Goal: Task Accomplishment & Management: Manage account settings

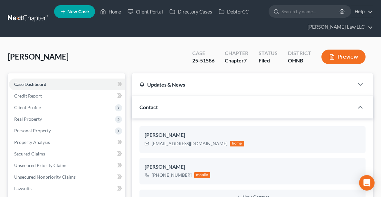
select select "0"
click at [115, 12] on link "Home" at bounding box center [110, 12] width 27 height 12
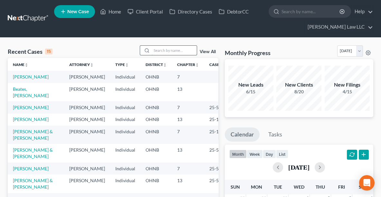
click at [168, 52] on input "search" at bounding box center [174, 50] width 45 height 9
click at [24, 159] on link "[PERSON_NAME] & [PERSON_NAME]" at bounding box center [33, 153] width 40 height 12
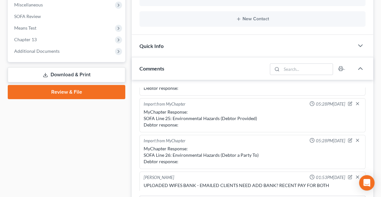
scroll to position [241, 0]
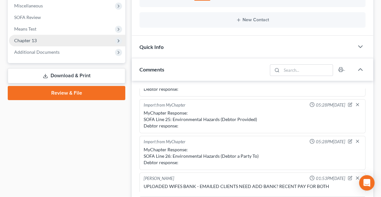
click at [47, 39] on span "Chapter 13" at bounding box center [67, 41] width 116 height 12
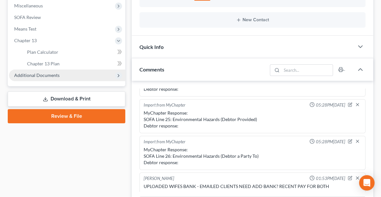
click at [52, 74] on span "Additional Documents" at bounding box center [36, 75] width 45 height 5
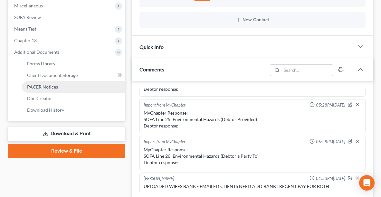
click at [48, 88] on span "PACER Notices" at bounding box center [42, 86] width 31 height 5
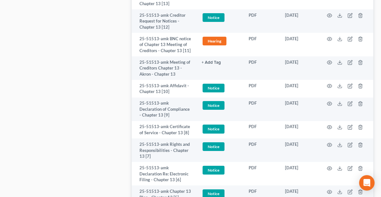
scroll to position [556, 0]
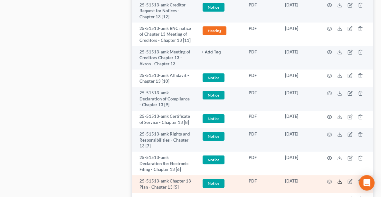
click at [340, 182] on icon at bounding box center [340, 181] width 5 height 5
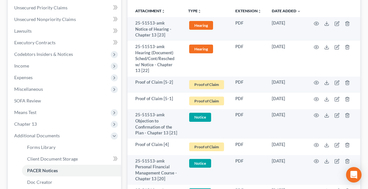
scroll to position [206, 0]
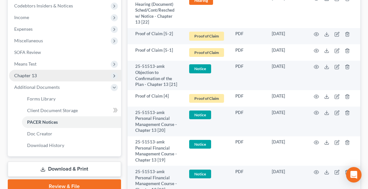
click at [37, 72] on span "Chapter 13" at bounding box center [65, 76] width 112 height 12
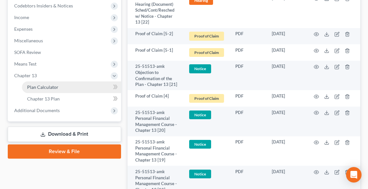
click at [50, 87] on span "Plan Calculator" at bounding box center [42, 86] width 31 height 5
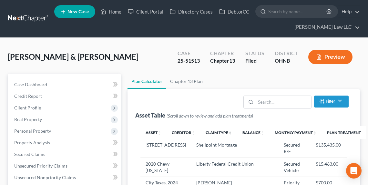
scroll to position [77, 0]
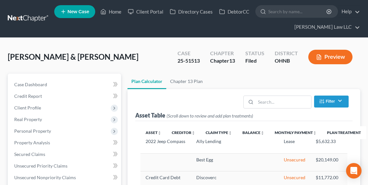
select select "59"
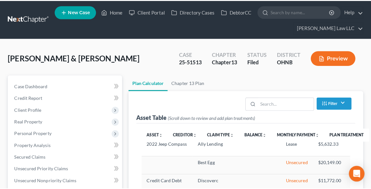
scroll to position [0, 0]
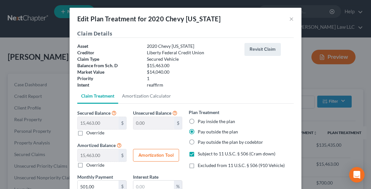
click at [198, 164] on label "Excluded from 11 U.S.C. § 506 (910 Vehicle)" at bounding box center [241, 165] width 87 height 6
click at [201, 164] on input "Excluded from 11 U.S.C. § 506 (910 Vehicle)" at bounding box center [203, 164] width 4 height 4
checkbox input "true"
click at [198, 156] on label "Subject to 11 U.S.C. § 506 (Cram down)" at bounding box center [237, 153] width 78 height 6
click at [201, 154] on input "Subject to 11 U.S.C. § 506 (Cram down)" at bounding box center [203, 152] width 4 height 4
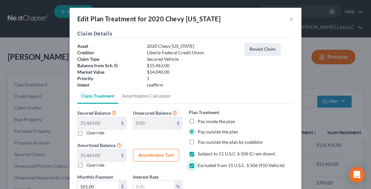
checkbox input "false"
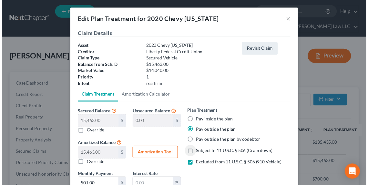
scroll to position [56, 0]
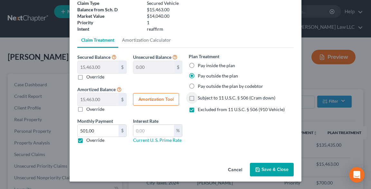
click at [271, 169] on button "Save & Close" at bounding box center [272, 170] width 44 height 14
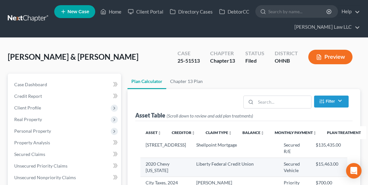
select select "59"
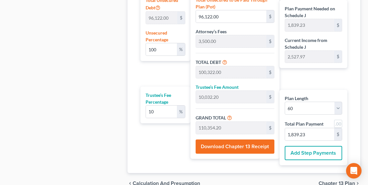
scroll to position [474, 0]
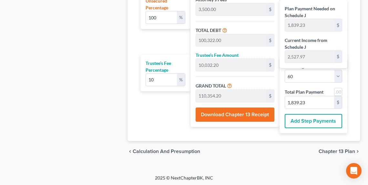
click at [340, 149] on span "Chapter 13 Plan" at bounding box center [336, 151] width 36 height 5
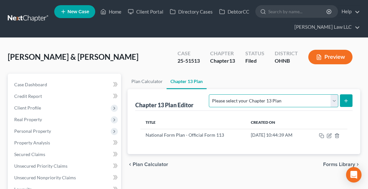
click at [325, 102] on select "Please select your Chapter 13 Plan National Form Plan - Official Form 113 North…" at bounding box center [273, 100] width 129 height 13
select select "0"
click at [247, 94] on select "Please select your Chapter 13 Plan National Form Plan - Official Form 113 North…" at bounding box center [273, 100] width 129 height 13
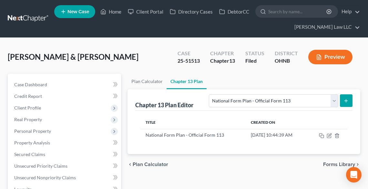
click at [346, 101] on line "submit" at bounding box center [345, 101] width 3 height 0
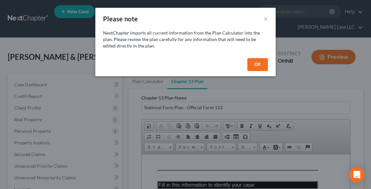
click at [263, 66] on button "OK" at bounding box center [258, 64] width 21 height 13
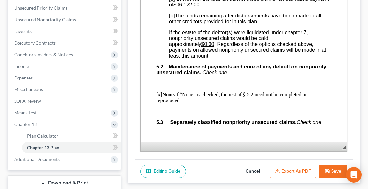
scroll to position [159, 0]
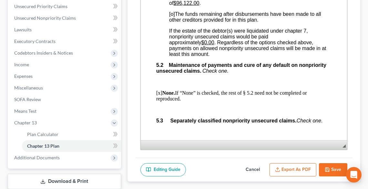
click at [325, 168] on icon "button" at bounding box center [326, 169] width 5 height 5
select select "0"
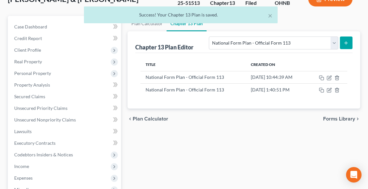
scroll to position [56, 0]
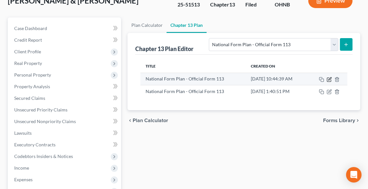
click at [330, 79] on icon "button" at bounding box center [328, 79] width 5 height 5
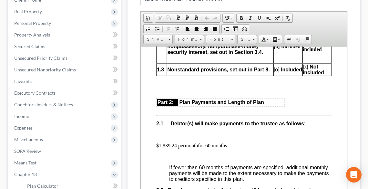
scroll to position [542, 0]
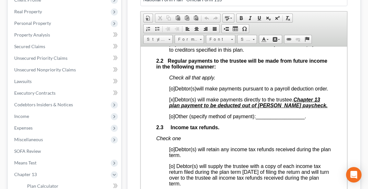
drag, startPoint x: 294, startPoint y: 106, endPoint x: 306, endPoint y: 118, distance: 16.9
click at [306, 108] on p "[x] Debtor(s) will make payments directly to the trustee. Chapter 13 plan payme…" at bounding box center [250, 102] width 162 height 12
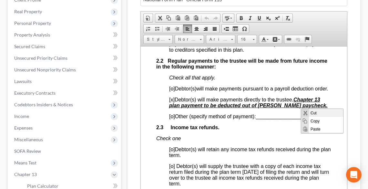
scroll to position [0, 0]
click at [312, 121] on span "Copy" at bounding box center [326, 121] width 34 height 8
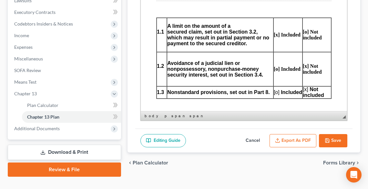
scroll to position [191, 0]
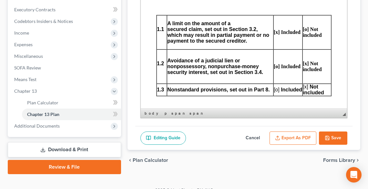
click at [331, 134] on button "Save" at bounding box center [333, 138] width 28 height 14
select select "0"
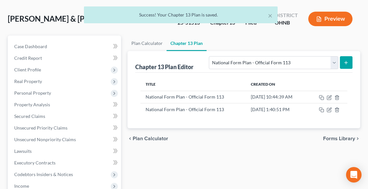
scroll to position [10, 0]
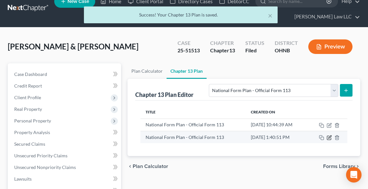
click at [329, 137] on icon "button" at bounding box center [328, 137] width 5 height 5
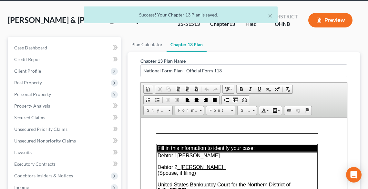
scroll to position [113, 0]
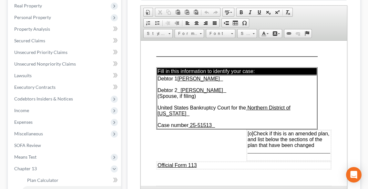
click at [247, 130] on span "[o]" at bounding box center [250, 132] width 6 height 5
click at [247, 148] on span "________________________________" at bounding box center [288, 150] width 83 height 5
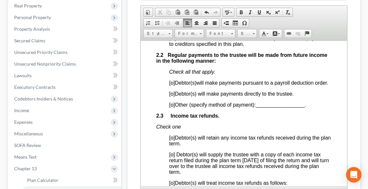
scroll to position [542, 0]
click at [172, 83] on span "[o]" at bounding box center [172, 82] width 6 height 5
click at [183, 85] on p "[x ] Debtor(s) will make payments pursuant to a payroll deduction order." at bounding box center [250, 83] width 162 height 6
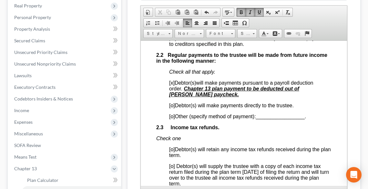
drag, startPoint x: 367, startPoint y: 138, endPoint x: 373, endPoint y: 147, distance: 11.0
click at [368, 147] on html "Home New Case Client Portal Directory Cases DebtorCC [PERSON_NAME] Law LLC [PER…" at bounding box center [184, 81] width 368 height 389
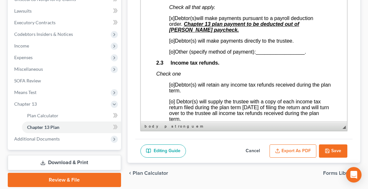
scroll to position [174, 0]
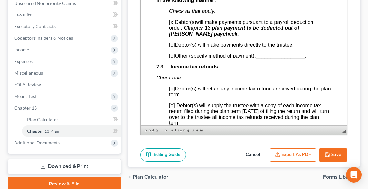
click at [338, 154] on button "Save" at bounding box center [333, 155] width 28 height 14
select select "0"
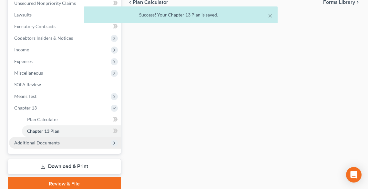
click at [64, 140] on span "Additional Documents" at bounding box center [65, 143] width 112 height 12
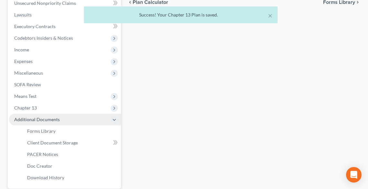
scroll to position [200, 0]
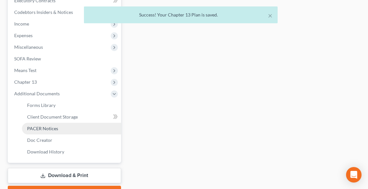
click at [61, 133] on link "PACER Notices" at bounding box center [71, 129] width 99 height 12
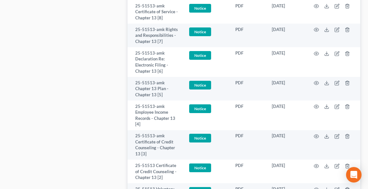
scroll to position [800, 0]
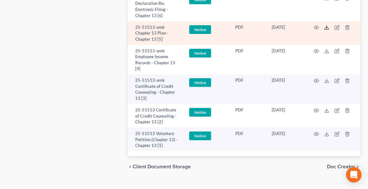
click at [326, 27] on polyline at bounding box center [326, 27] width 2 height 1
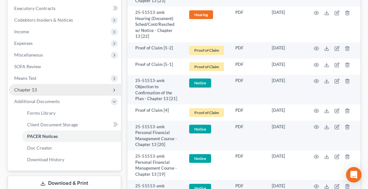
scroll to position [232, 0]
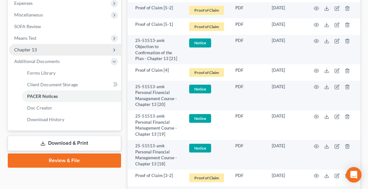
click at [27, 49] on span "Chapter 13" at bounding box center [25, 49] width 23 height 5
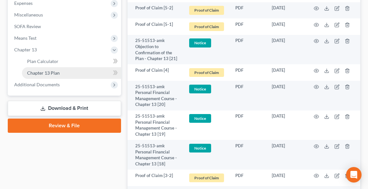
click at [52, 73] on span "Chapter 13 Plan" at bounding box center [43, 72] width 33 height 5
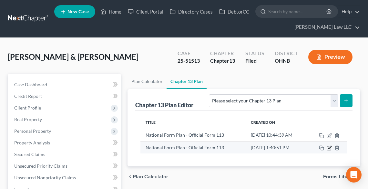
click at [328, 147] on icon "button" at bounding box center [328, 147] width 5 height 5
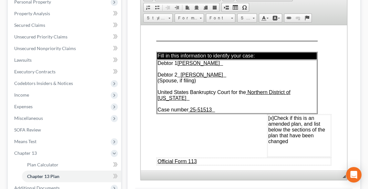
scroll to position [155, 0]
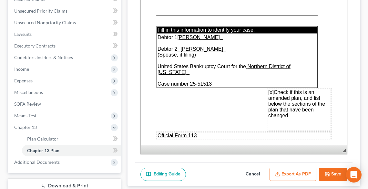
click at [294, 110] on td "[x] Check if this is an amended plan, and list below the sections of the plan t…" at bounding box center [298, 110] width 63 height 42
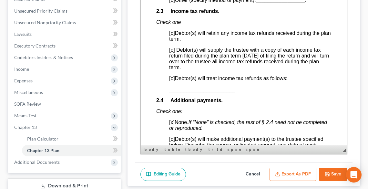
scroll to position [619, 0]
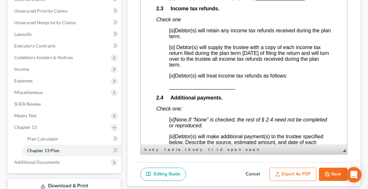
click at [172, 77] on span "[o]" at bounding box center [172, 75] width 6 height 5
click at [171, 88] on span "_______________________" at bounding box center [202, 86] width 66 height 5
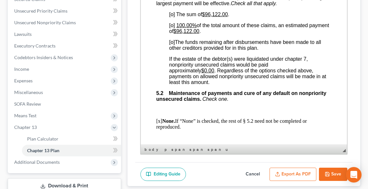
scroll to position [1857, 0]
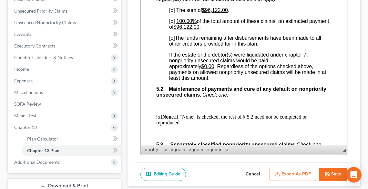
click at [172, 41] on span "[o]" at bounding box center [172, 37] width 6 height 5
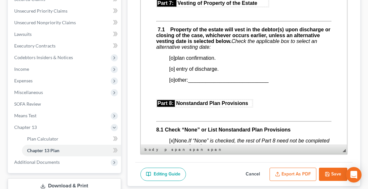
scroll to position [2244, 0]
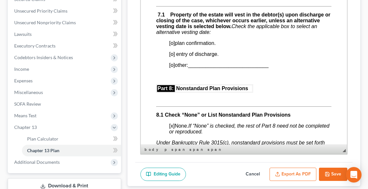
click at [173, 46] on span "[o]" at bounding box center [172, 42] width 6 height 5
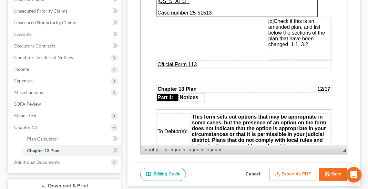
scroll to position [0, 0]
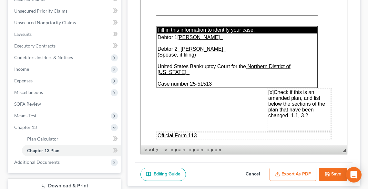
click at [295, 112] on span "[x] Check if this is an amended plan, and list below the sections of the plan t…" at bounding box center [296, 103] width 57 height 29
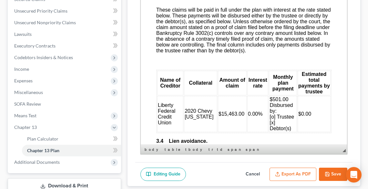
scroll to position [1238, 0]
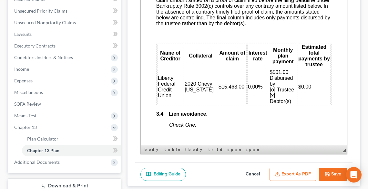
click at [294, 171] on button "Export as PDF" at bounding box center [292, 174] width 47 height 14
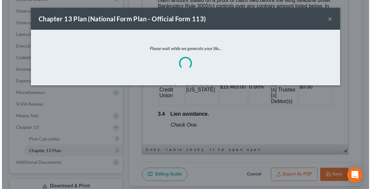
scroll to position [1232, 0]
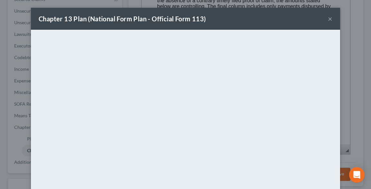
click at [328, 21] on button "×" at bounding box center [330, 19] width 5 height 8
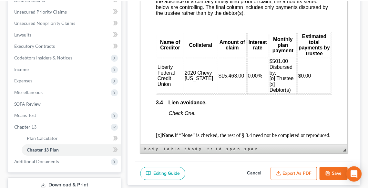
scroll to position [1238, 0]
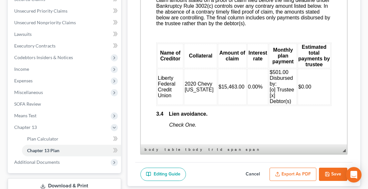
click at [335, 172] on button "Save" at bounding box center [333, 174] width 28 height 14
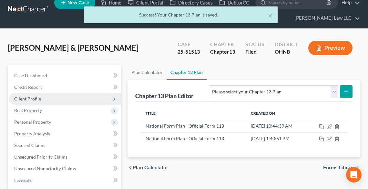
scroll to position [0, 0]
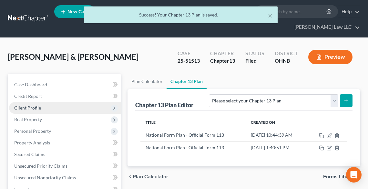
click at [41, 107] on span "Client Profile" at bounding box center [65, 108] width 112 height 12
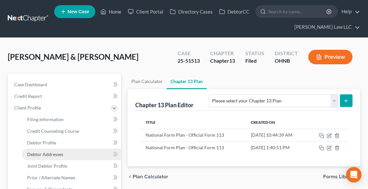
click at [59, 151] on span "Debtor Addresses" at bounding box center [45, 153] width 36 height 5
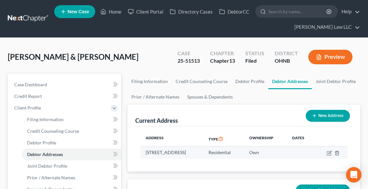
drag, startPoint x: 151, startPoint y: 152, endPoint x: 221, endPoint y: 156, distance: 70.1
click at [203, 156] on td "[STREET_ADDRESS]" at bounding box center [171, 152] width 63 height 12
copy td "[STREET_ADDRESS]"
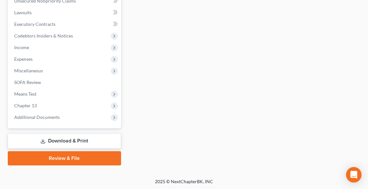
scroll to position [258, 0]
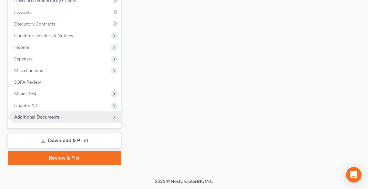
click at [57, 114] on span "Additional Documents" at bounding box center [36, 116] width 45 height 5
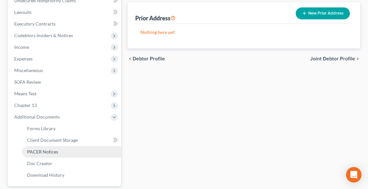
click at [61, 152] on link "PACER Notices" at bounding box center [71, 152] width 99 height 12
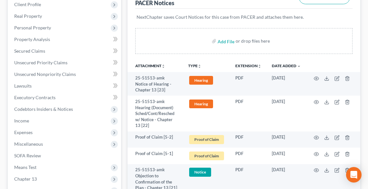
scroll to position [155, 0]
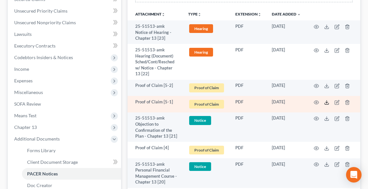
click at [325, 102] on icon at bounding box center [326, 102] width 5 height 5
click at [335, 102] on icon "button" at bounding box center [336, 102] width 5 height 5
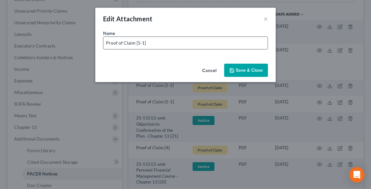
click at [169, 43] on input "Proof of Claim [5-1]" at bounding box center [185, 43] width 164 height 12
type input "Proof of Claim [5-1] ONE MAIN AS SECURED"
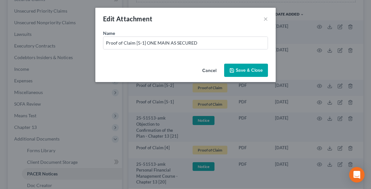
click at [251, 67] on span "Save & Close" at bounding box center [249, 69] width 27 height 5
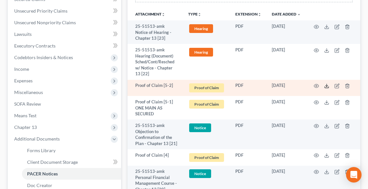
click at [327, 86] on icon at bounding box center [326, 85] width 5 height 5
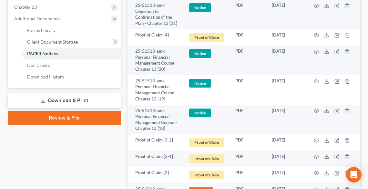
scroll to position [284, 0]
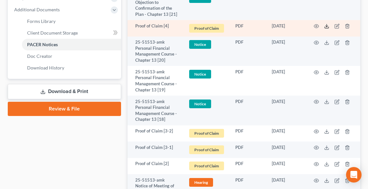
click at [325, 26] on icon at bounding box center [326, 26] width 5 height 5
click at [336, 27] on icon "button" at bounding box center [336, 26] width 5 height 5
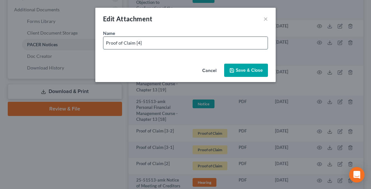
click at [173, 45] on input "Proof of Claim [4]" at bounding box center [185, 43] width 164 height 12
type input "Proof of Claim [4] US BANK CREDIT CARD"
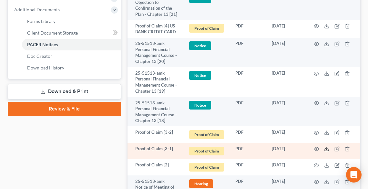
click at [326, 150] on icon at bounding box center [326, 148] width 5 height 5
click at [335, 147] on icon "button" at bounding box center [336, 149] width 4 height 4
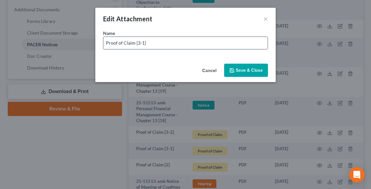
drag, startPoint x: 190, startPoint y: 44, endPoint x: 187, endPoint y: 44, distance: 3.2
click at [190, 44] on input "Proof of Claim [3-1]" at bounding box center [185, 43] width 164 height 12
type input "Proof of Claim [3-1] CAP ONE RE DISCOVER"
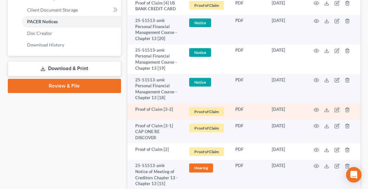
scroll to position [335, 0]
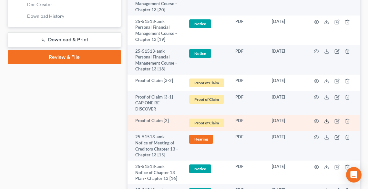
click at [327, 122] on icon at bounding box center [326, 122] width 4 height 1
click at [336, 119] on icon "button" at bounding box center [336, 121] width 4 height 4
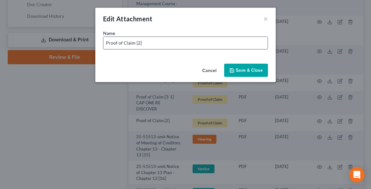
click at [160, 46] on input "Proof of Claim [2]" at bounding box center [185, 43] width 164 height 12
type input "Proof of Claim [2] HUNTINGTON RE CREDIT CARD"
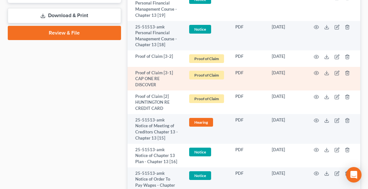
scroll to position [438, 0]
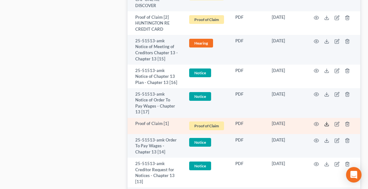
click at [326, 123] on icon at bounding box center [326, 123] width 5 height 5
click at [339, 122] on icon "button" at bounding box center [337, 123] width 3 height 3
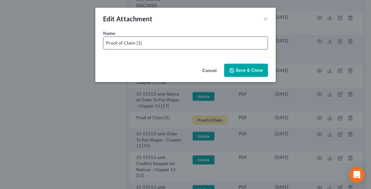
click at [210, 42] on input "Proof of Claim [1]" at bounding box center [185, 43] width 164 height 12
type input "Proof of Claim [1] LIBERTY CREDIT UNION RE TRUCK"
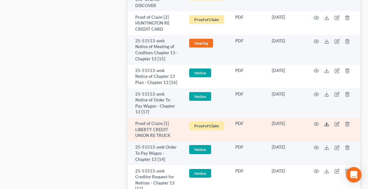
click at [326, 124] on polyline at bounding box center [326, 123] width 2 height 1
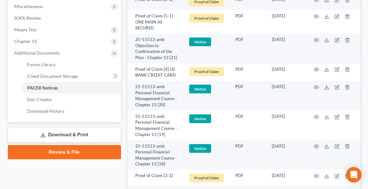
scroll to position [232, 0]
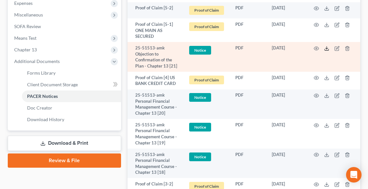
click at [327, 47] on icon at bounding box center [326, 48] width 5 height 5
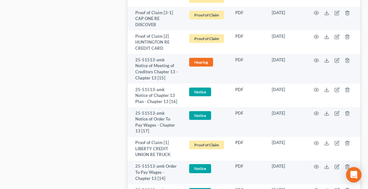
scroll to position [335, 0]
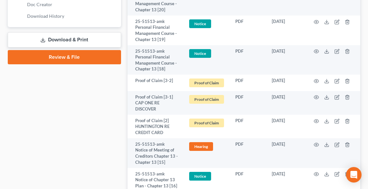
click at [59, 39] on link "Download & Print" at bounding box center [64, 39] width 113 height 15
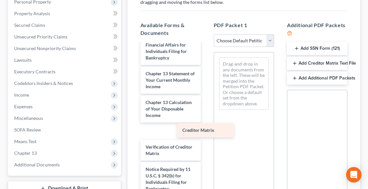
scroll to position [374, 0]
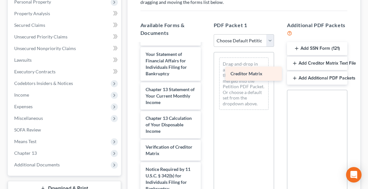
drag, startPoint x: 168, startPoint y: 133, endPoint x: 252, endPoint y: 76, distance: 102.2
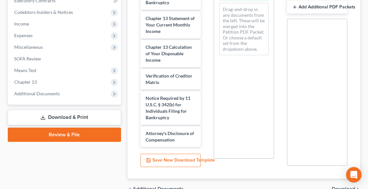
scroll to position [234, 0]
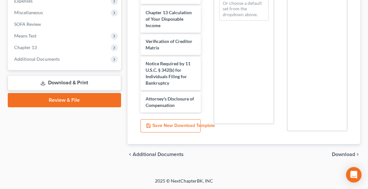
click at [342, 154] on span "Download" at bounding box center [342, 154] width 23 height 5
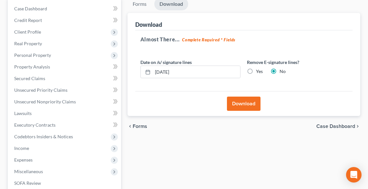
scroll to position [74, 0]
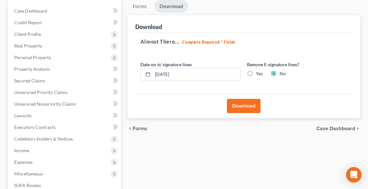
click at [253, 104] on button "Download" at bounding box center [244, 106] width 34 height 14
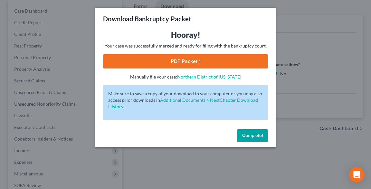
click at [199, 58] on link "PDF Packet 1" at bounding box center [185, 61] width 165 height 14
click at [248, 134] on span "Complete!" at bounding box center [252, 135] width 21 height 5
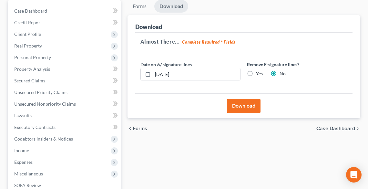
scroll to position [0, 0]
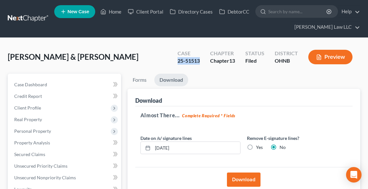
drag, startPoint x: 200, startPoint y: 61, endPoint x: 177, endPoint y: 63, distance: 22.7
click at [177, 63] on div "Case 25-51513" at bounding box center [188, 57] width 33 height 19
copy div "25-51513"
click at [110, 10] on link "Home" at bounding box center [110, 12] width 27 height 12
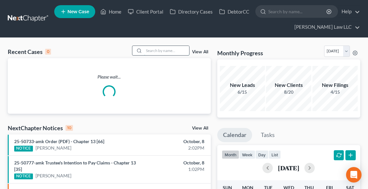
click at [151, 51] on input "search" at bounding box center [166, 50] width 45 height 9
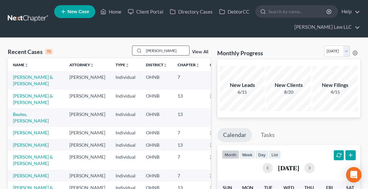
type input "[PERSON_NAME]"
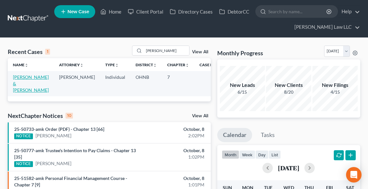
click at [28, 81] on link "[PERSON_NAME] & [PERSON_NAME]" at bounding box center [31, 83] width 36 height 18
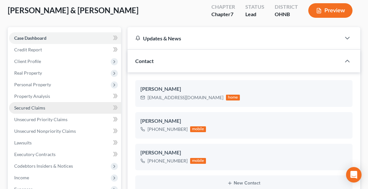
scroll to position [52, 0]
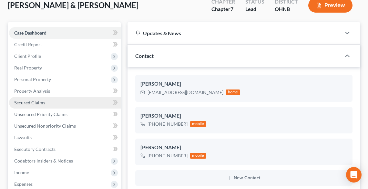
click at [19, 101] on span "Secured Claims" at bounding box center [29, 102] width 31 height 5
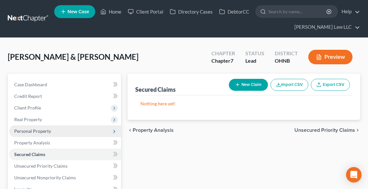
click at [28, 132] on span "Personal Property" at bounding box center [32, 130] width 37 height 5
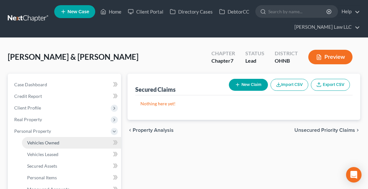
click at [34, 144] on span "Vehicles Owned" at bounding box center [43, 142] width 32 height 5
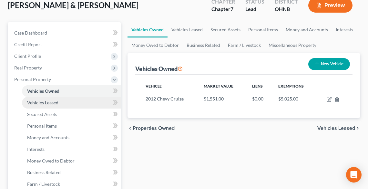
click at [32, 102] on span "Vehicles Leased" at bounding box center [42, 102] width 31 height 5
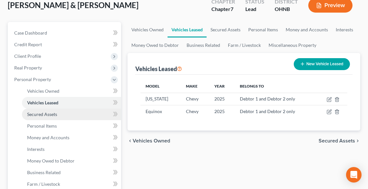
click at [35, 115] on span "Secured Assets" at bounding box center [42, 113] width 30 height 5
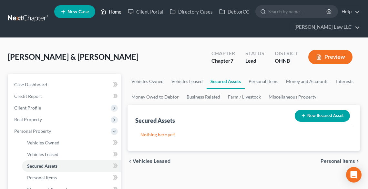
click at [114, 11] on link "Home" at bounding box center [110, 12] width 27 height 12
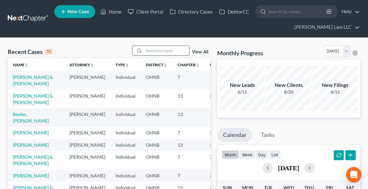
click at [152, 52] on input "search" at bounding box center [166, 50] width 45 height 9
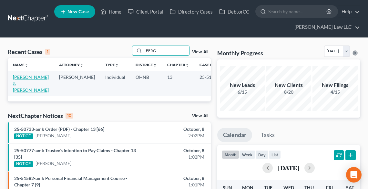
type input "FERG"
click at [24, 84] on link "[PERSON_NAME] & [PERSON_NAME]" at bounding box center [31, 83] width 36 height 18
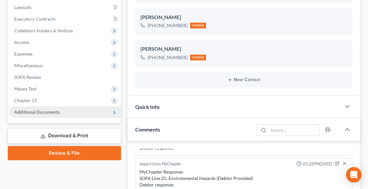
scroll to position [206, 0]
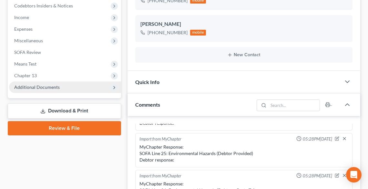
click at [26, 88] on span "Additional Documents" at bounding box center [36, 86] width 45 height 5
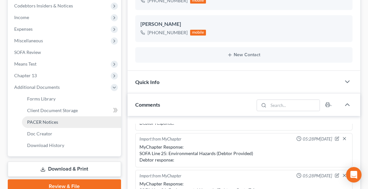
click at [38, 120] on span "PACER Notices" at bounding box center [42, 121] width 31 height 5
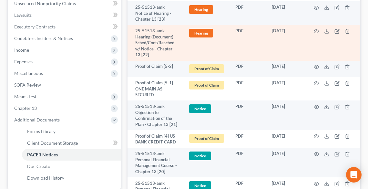
scroll to position [181, 0]
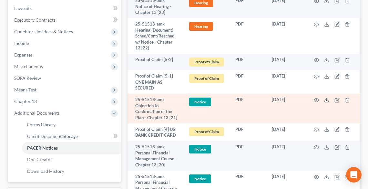
click at [326, 98] on icon at bounding box center [326, 99] width 5 height 5
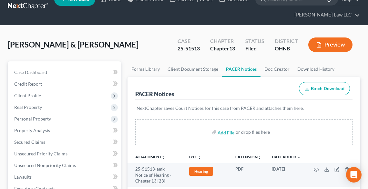
scroll to position [0, 0]
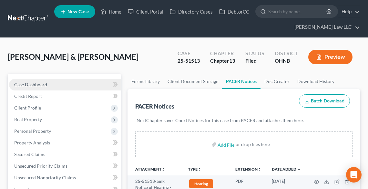
click at [32, 83] on span "Case Dashboard" at bounding box center [30, 84] width 33 height 5
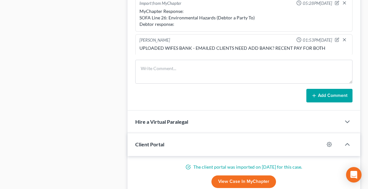
scroll to position [361, 0]
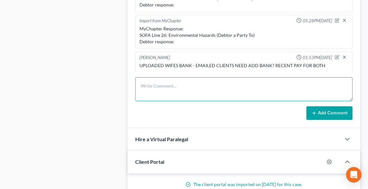
click at [170, 87] on textarea at bounding box center [243, 89] width 217 height 24
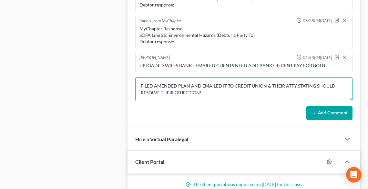
type textarea "FILED AMENDED PLAN AND EMAILED IT TO CREDIT UNION & THEIR ATTY STATING SHOULD R…"
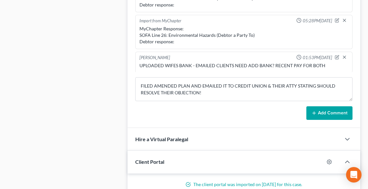
click at [322, 112] on button "Add Comment" at bounding box center [329, 113] width 46 height 14
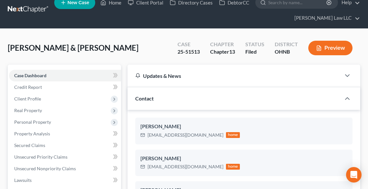
scroll to position [0, 0]
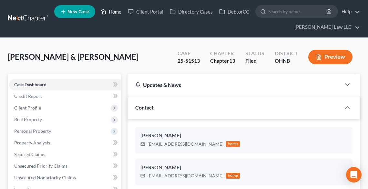
click at [112, 9] on link "Home" at bounding box center [110, 12] width 27 height 12
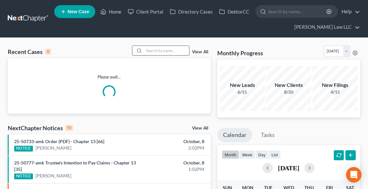
click at [159, 52] on input "search" at bounding box center [166, 50] width 45 height 9
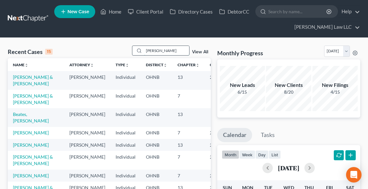
type input "[PERSON_NAME]"
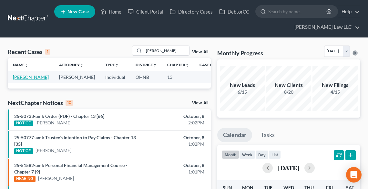
click at [15, 79] on link "[PERSON_NAME]" at bounding box center [31, 76] width 36 height 5
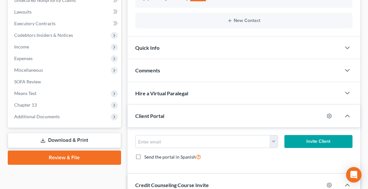
scroll to position [181, 0]
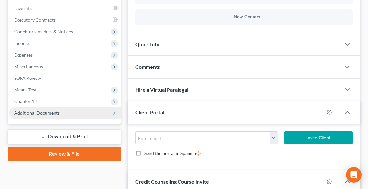
click at [48, 113] on span "Additional Documents" at bounding box center [36, 112] width 45 height 5
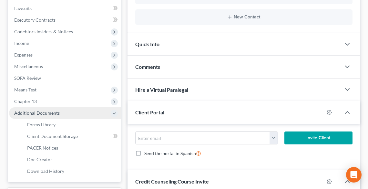
scroll to position [206, 0]
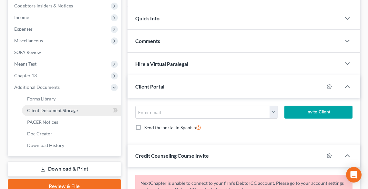
click at [48, 109] on span "Client Document Storage" at bounding box center [52, 109] width 51 height 5
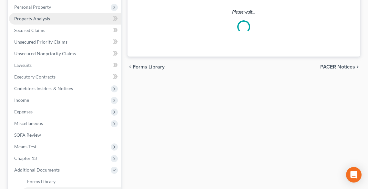
select select "16"
select select "26"
select select "11"
select select "20"
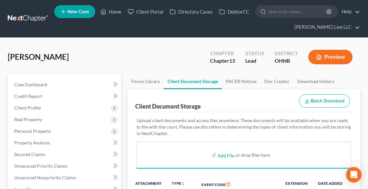
select select "16"
select select "26"
select select "11"
select select "20"
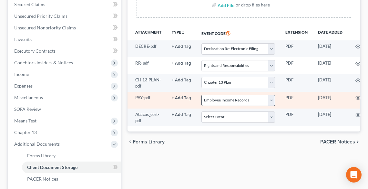
scroll to position [155, 0]
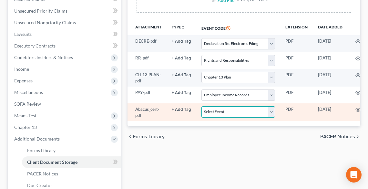
click at [216, 112] on select "Select Event 20 Largest Unsecured Creditors Amended List of Creditors (Fee) Ame…" at bounding box center [238, 111] width 74 height 11
select select "5"
click at [201, 106] on select "Select Event 20 Largest Unsecured Creditors Amended List of Creditors (Fee) Ame…" at bounding box center [238, 111] width 74 height 11
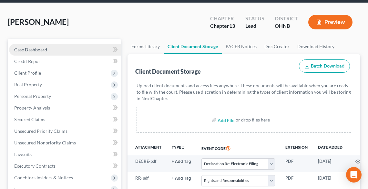
scroll to position [26, 0]
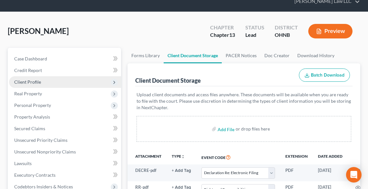
click at [34, 80] on span "Client Profile" at bounding box center [27, 81] width 27 height 5
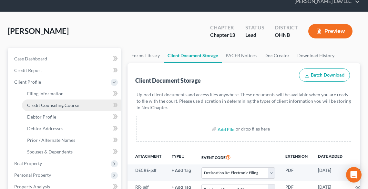
click at [57, 102] on span "Credit Counseling Course" at bounding box center [53, 104] width 52 height 5
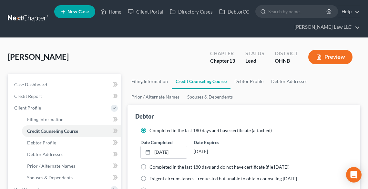
scroll to position [52, 0]
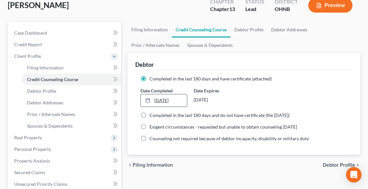
click at [167, 99] on link "[DATE]" at bounding box center [164, 100] width 46 height 12
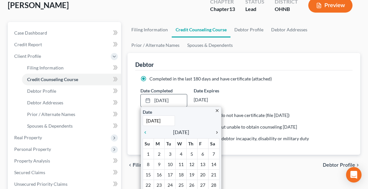
click at [217, 132] on icon "chevron_right" at bounding box center [215, 132] width 8 height 5
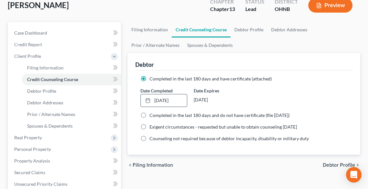
scroll to position [155, 0]
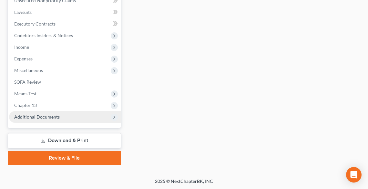
click at [44, 116] on span "Additional Documents" at bounding box center [36, 116] width 45 height 5
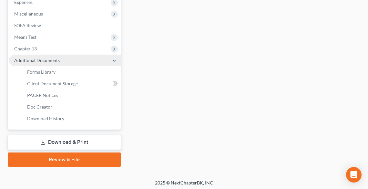
scroll to position [235, 0]
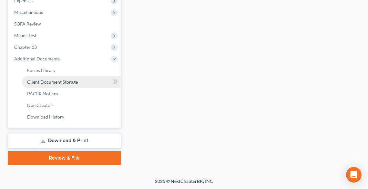
click at [46, 78] on link "Client Document Storage" at bounding box center [71, 82] width 99 height 12
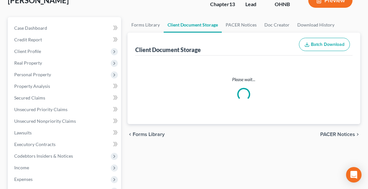
select select "16"
select select "26"
select select "11"
select select "20"
select select "5"
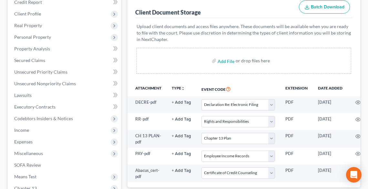
scroll to position [155, 0]
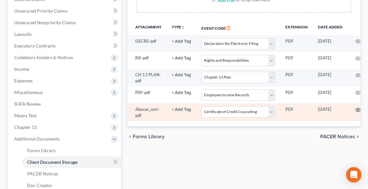
click at [357, 108] on icon "button" at bounding box center [357, 110] width 5 height 4
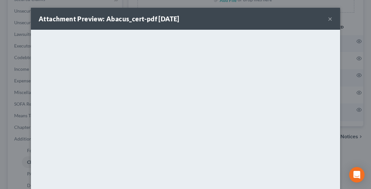
click at [328, 16] on button "×" at bounding box center [330, 19] width 5 height 8
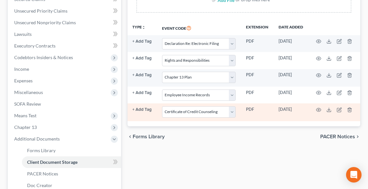
scroll to position [0, 40]
click at [344, 108] on td at bounding box center [334, 112] width 54 height 18
click at [347, 108] on icon "button" at bounding box center [348, 109] width 3 height 4
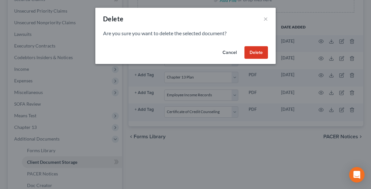
click at [262, 50] on button "Delete" at bounding box center [257, 52] width 24 height 13
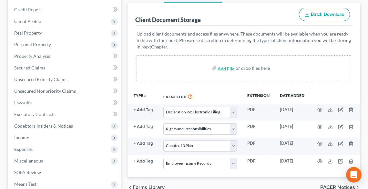
scroll to position [77, 0]
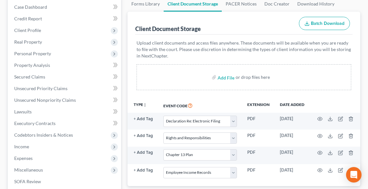
select select "16"
select select "26"
select select "11"
select select "20"
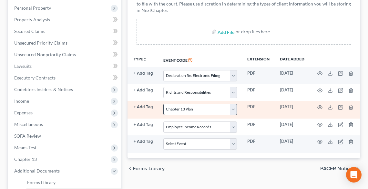
scroll to position [206, 0]
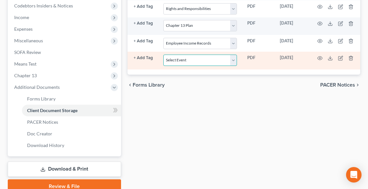
click at [179, 56] on select "Select Event 20 Largest Unsecured Creditors Amended List of Creditors (Fee) Ame…" at bounding box center [200, 59] width 74 height 11
select select "5"
click at [163, 54] on select "Select Event 20 Largest Unsecured Creditors Amended List of Creditors (Fee) Ame…" at bounding box center [200, 59] width 74 height 11
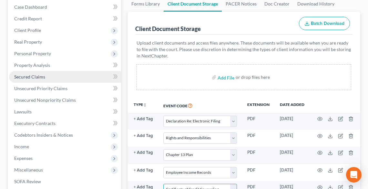
scroll to position [26, 0]
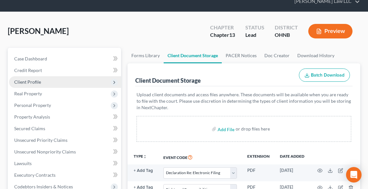
click at [26, 81] on span "Client Profile" at bounding box center [27, 81] width 27 height 5
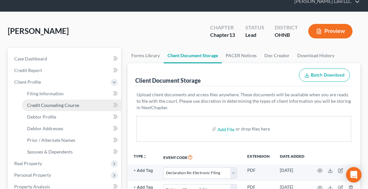
click at [47, 104] on span "Credit Counseling Course" at bounding box center [53, 104] width 52 height 5
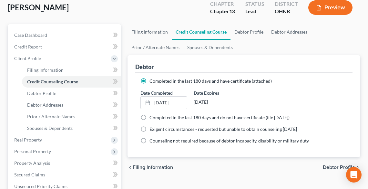
scroll to position [52, 0]
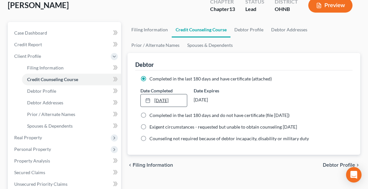
click at [162, 97] on link "[DATE]" at bounding box center [164, 100] width 46 height 12
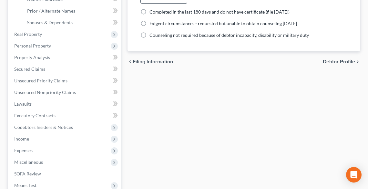
scroll to position [0, 0]
